Goal: Information Seeking & Learning: Learn about a topic

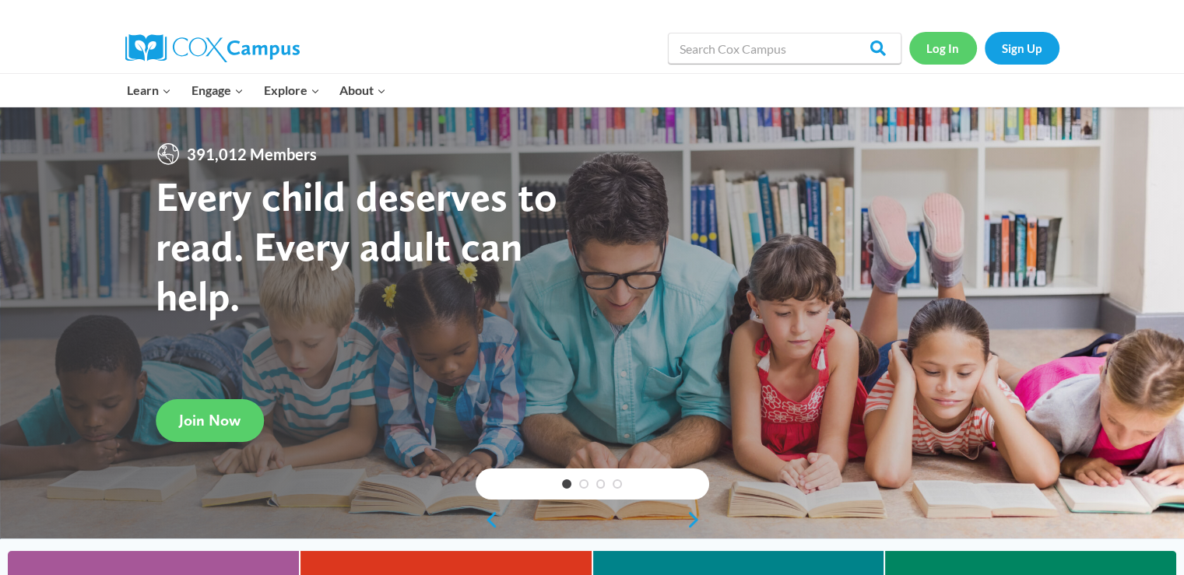
click at [945, 44] on link "Log In" at bounding box center [943, 48] width 68 height 32
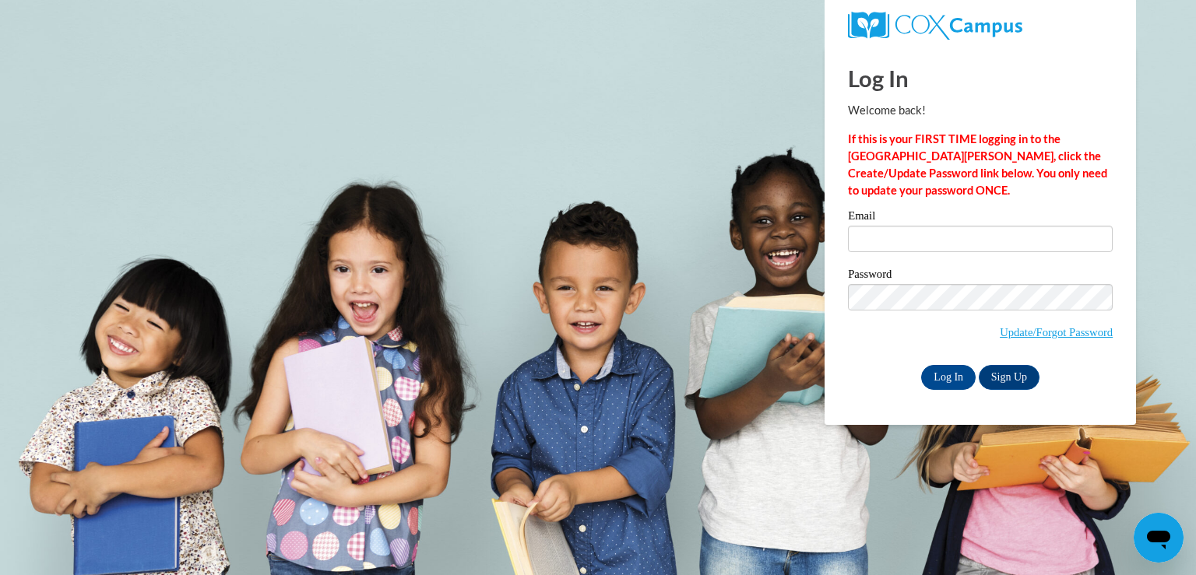
type input "[EMAIL_ADDRESS][DOMAIN_NAME]"
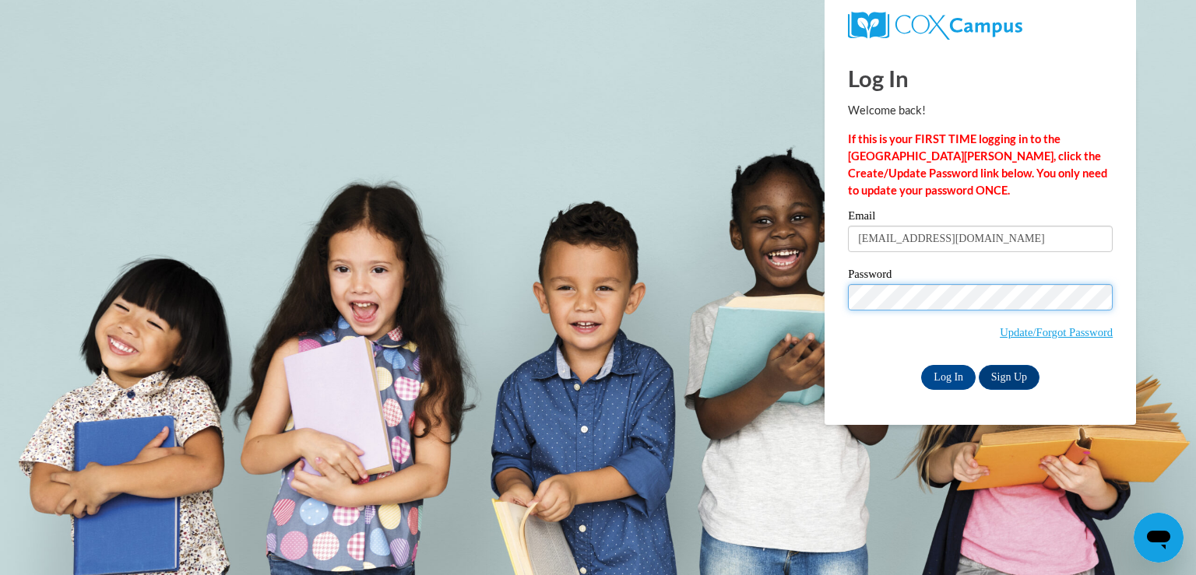
click at [921, 365] on input "Log In" at bounding box center [948, 377] width 55 height 25
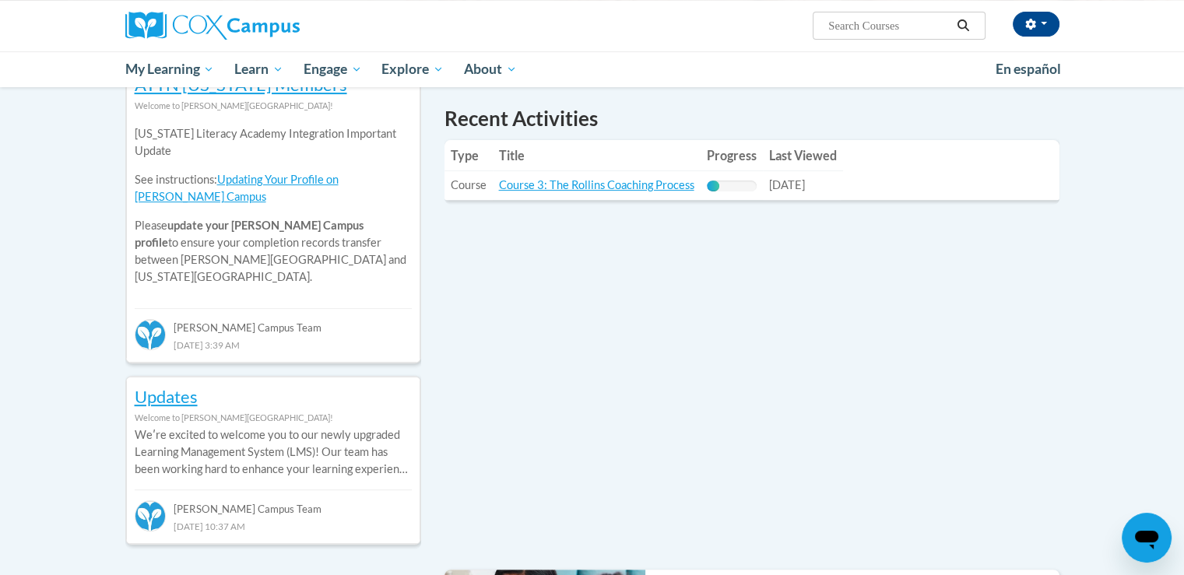
scroll to position [467, 0]
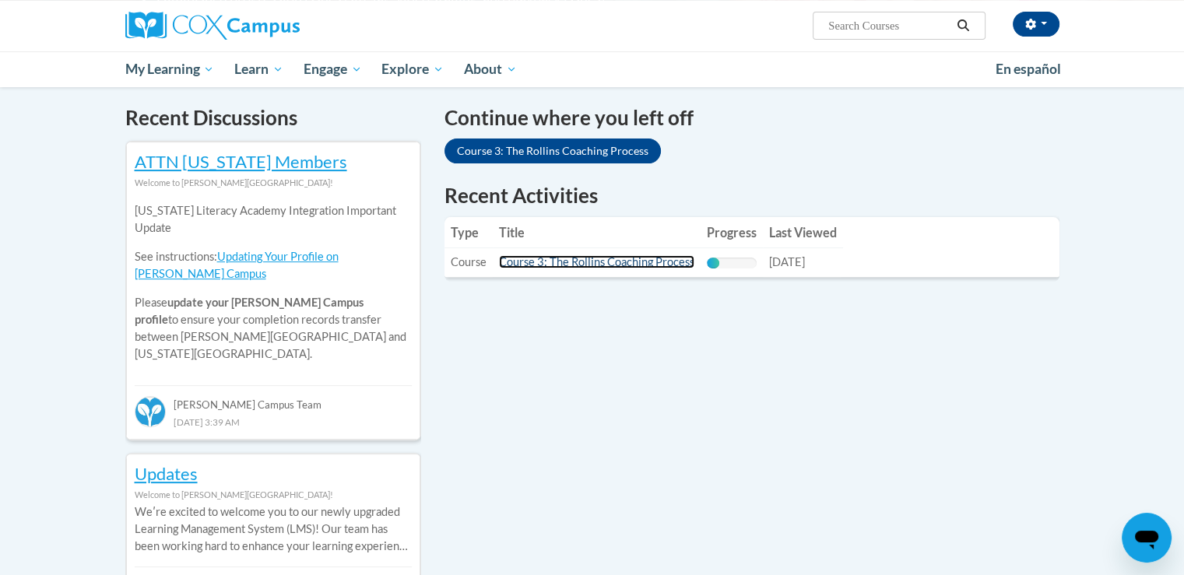
click at [662, 266] on link "Course 3: The Rollins Coaching Process" at bounding box center [596, 261] width 195 height 13
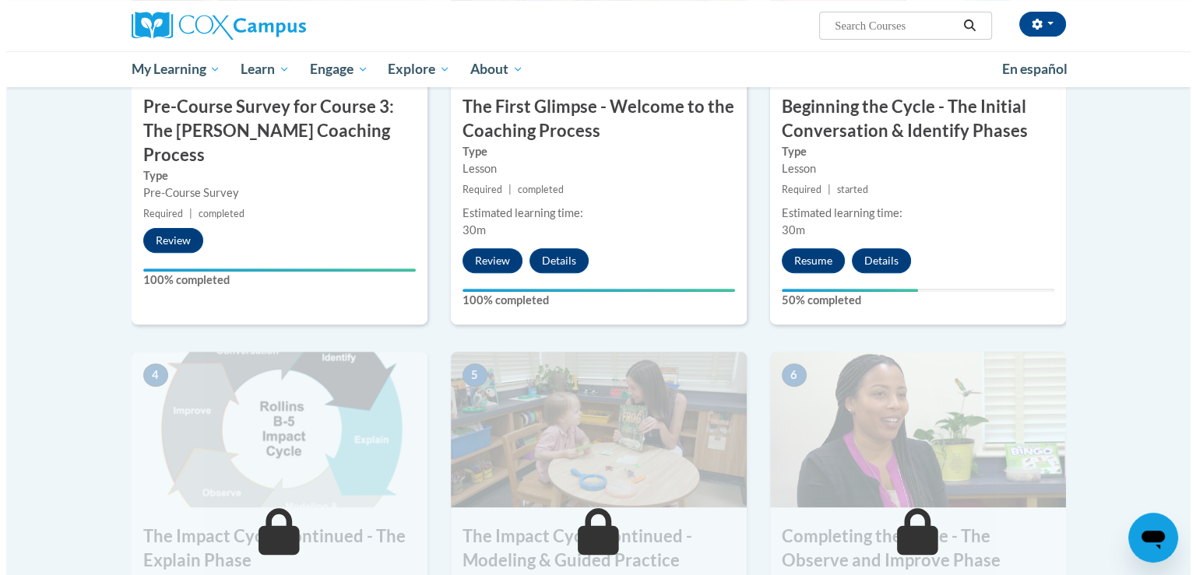
scroll to position [545, 0]
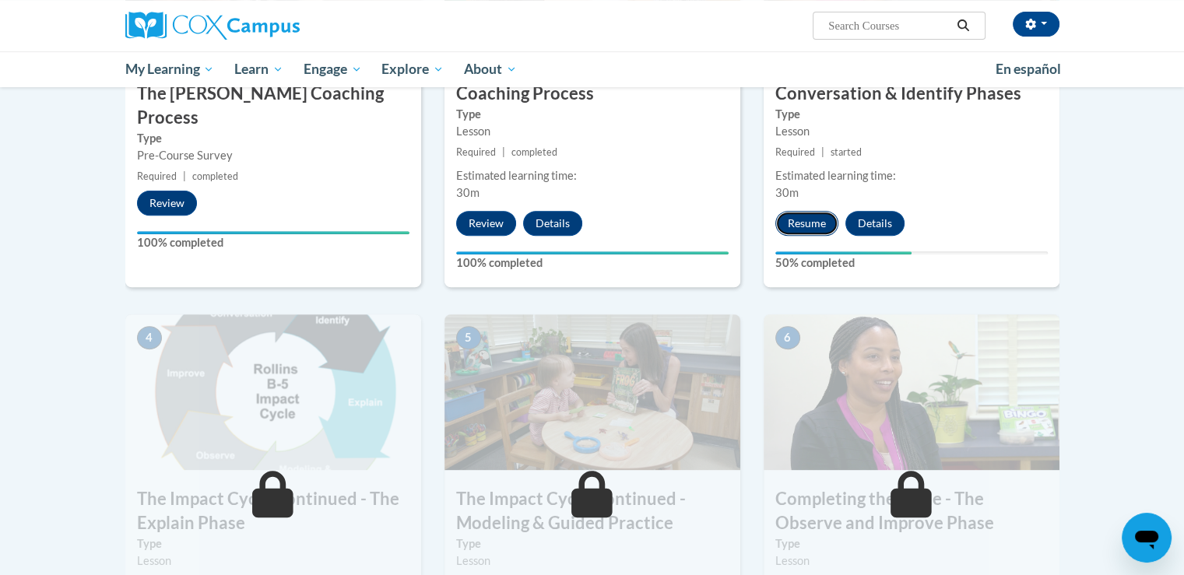
click at [831, 228] on button "Resume" at bounding box center [807, 223] width 63 height 25
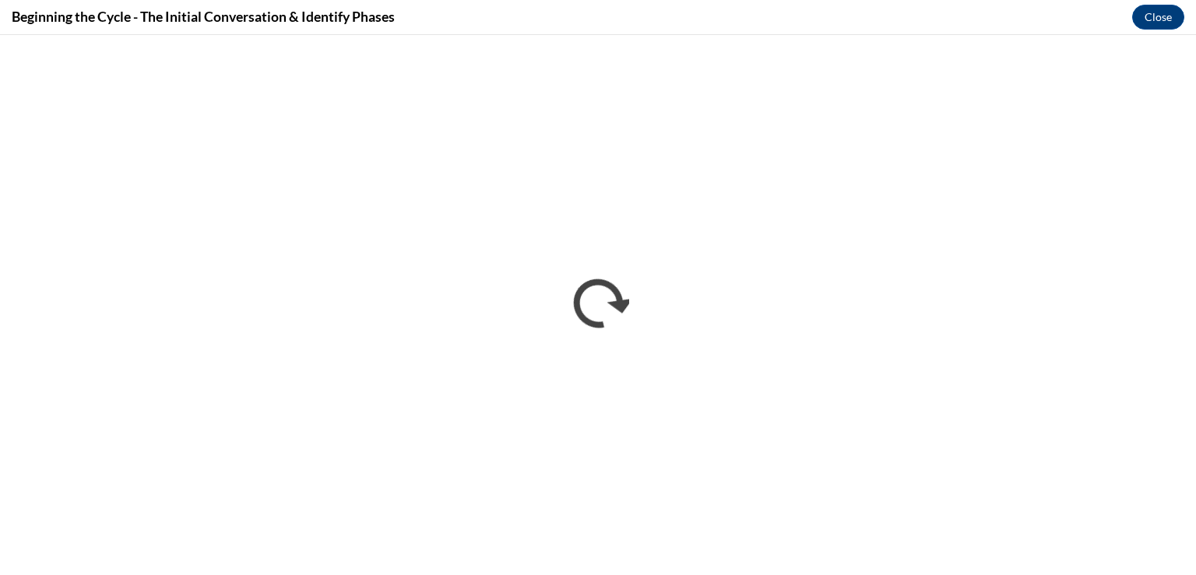
scroll to position [0, 0]
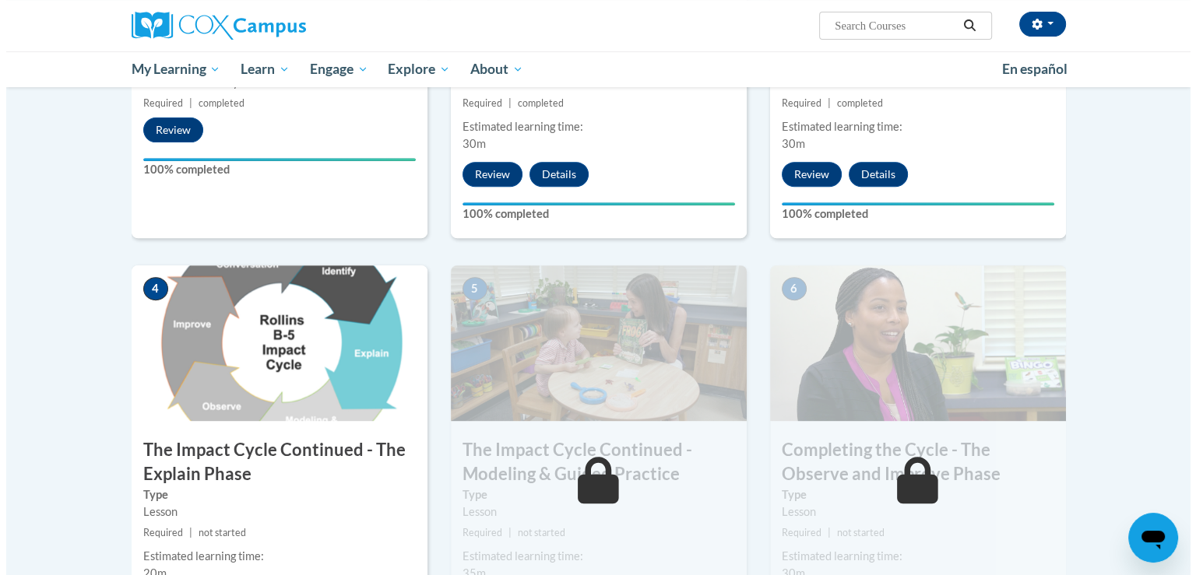
scroll to position [701, 0]
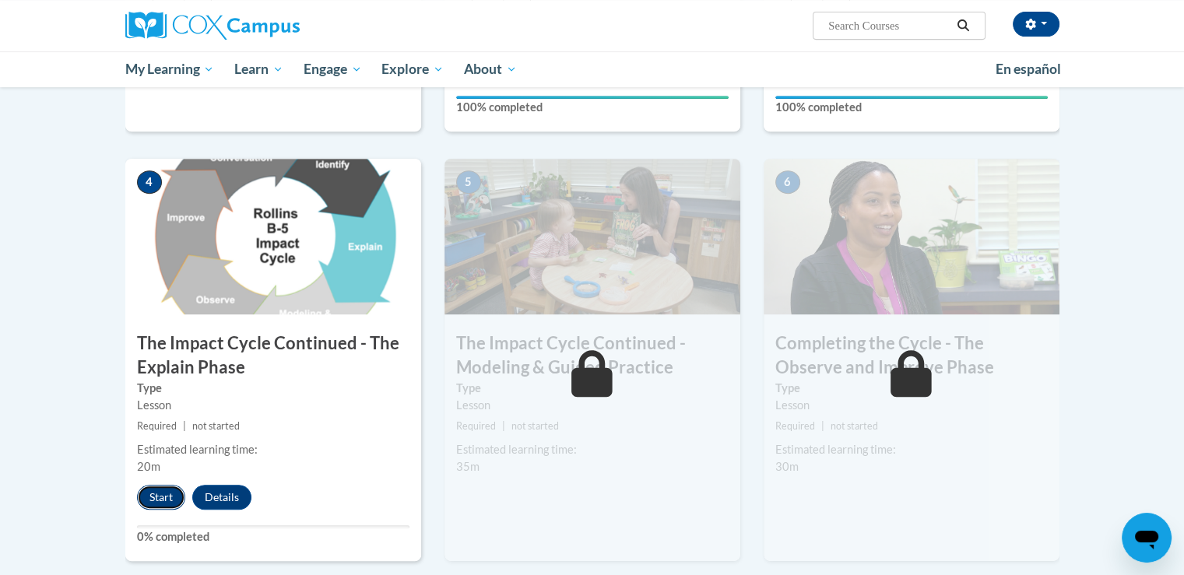
click at [153, 490] on button "Start" at bounding box center [161, 497] width 48 height 25
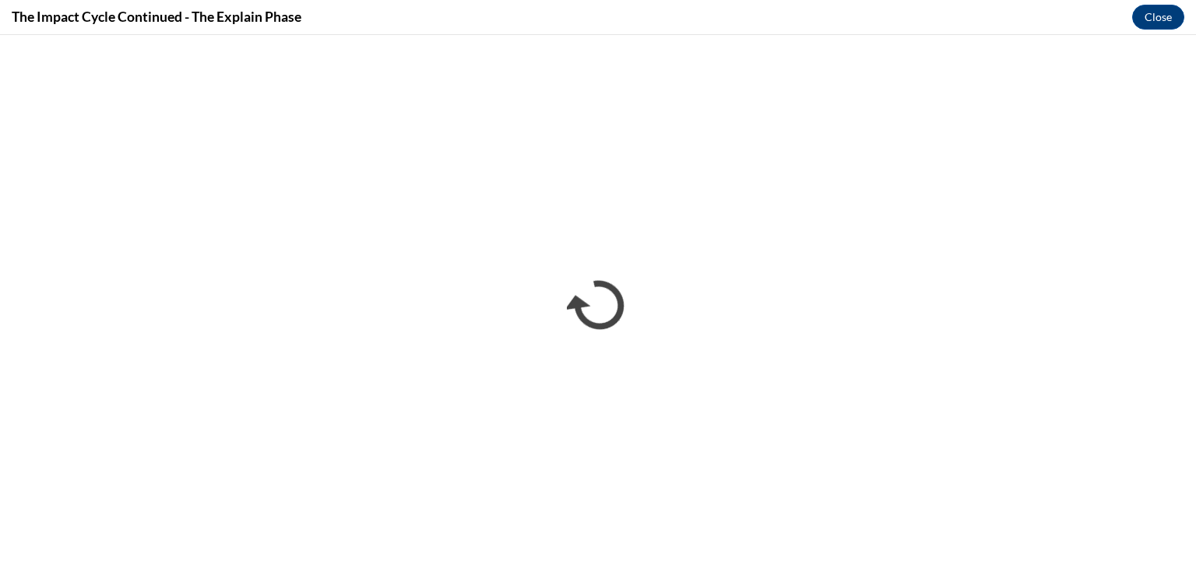
scroll to position [0, 0]
